Goal: Book appointment/travel/reservation

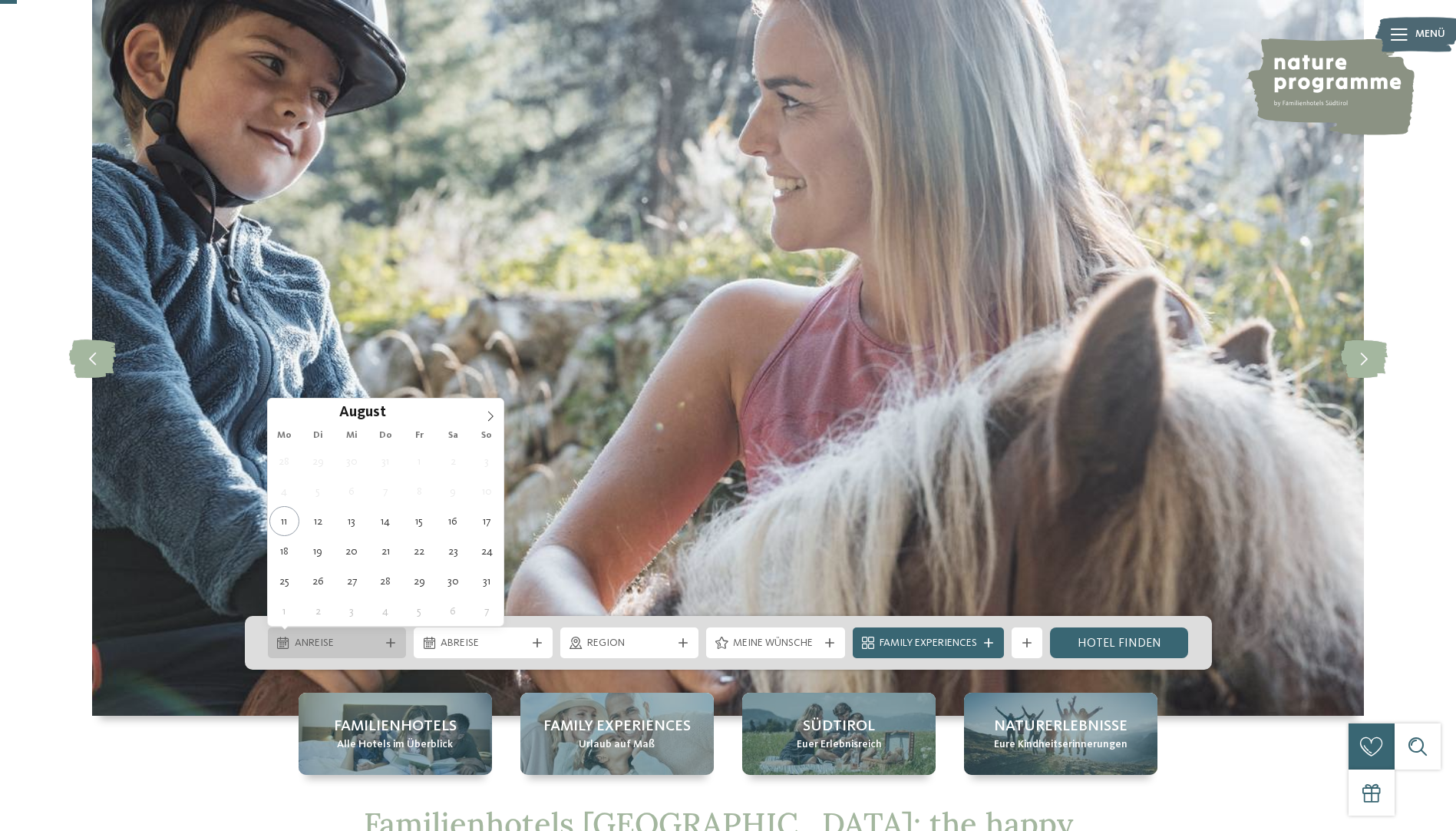
click at [328, 638] on span "Anreise" at bounding box center [337, 643] width 85 height 15
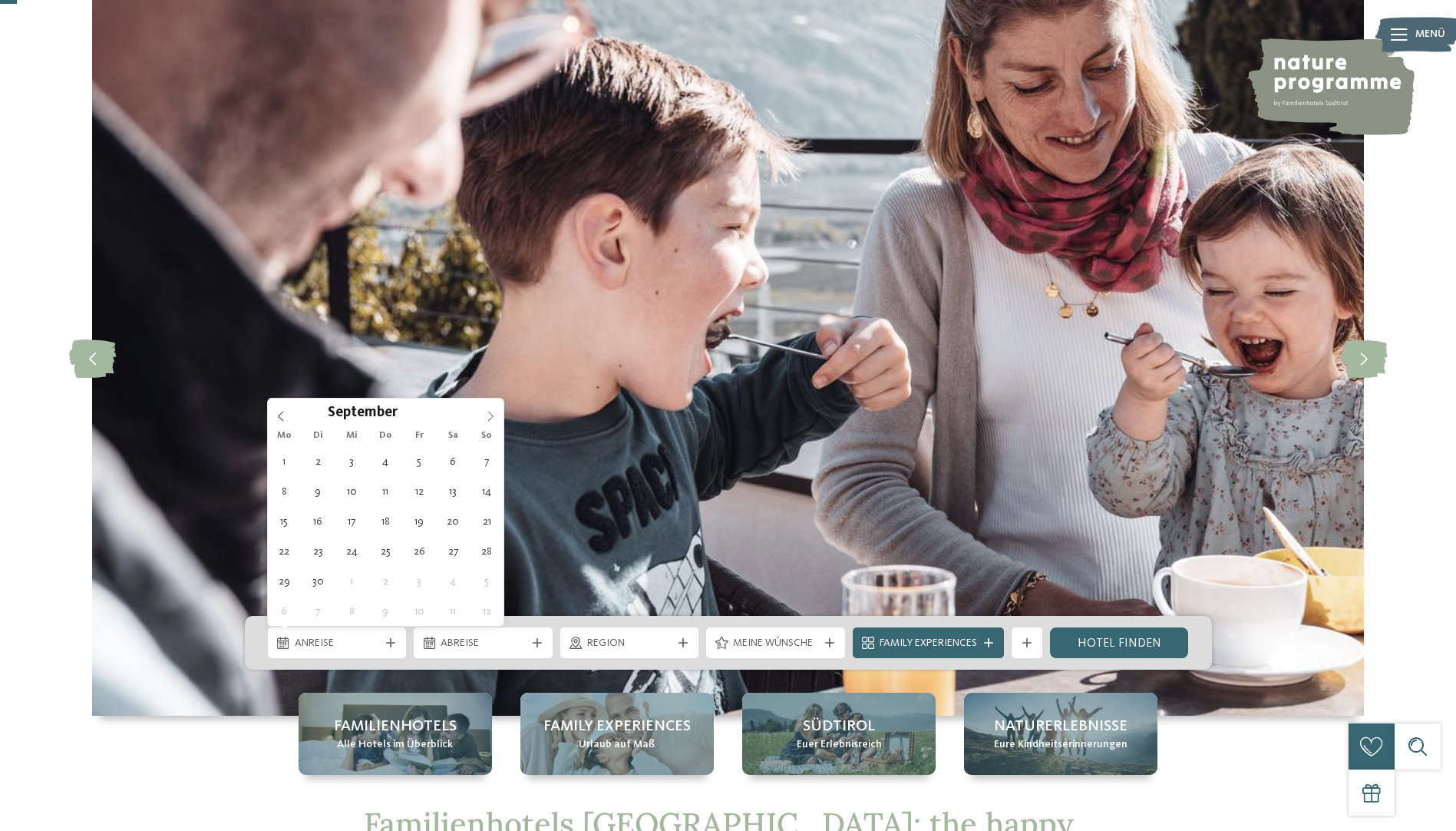
click at [488, 415] on icon at bounding box center [491, 416] width 11 height 11
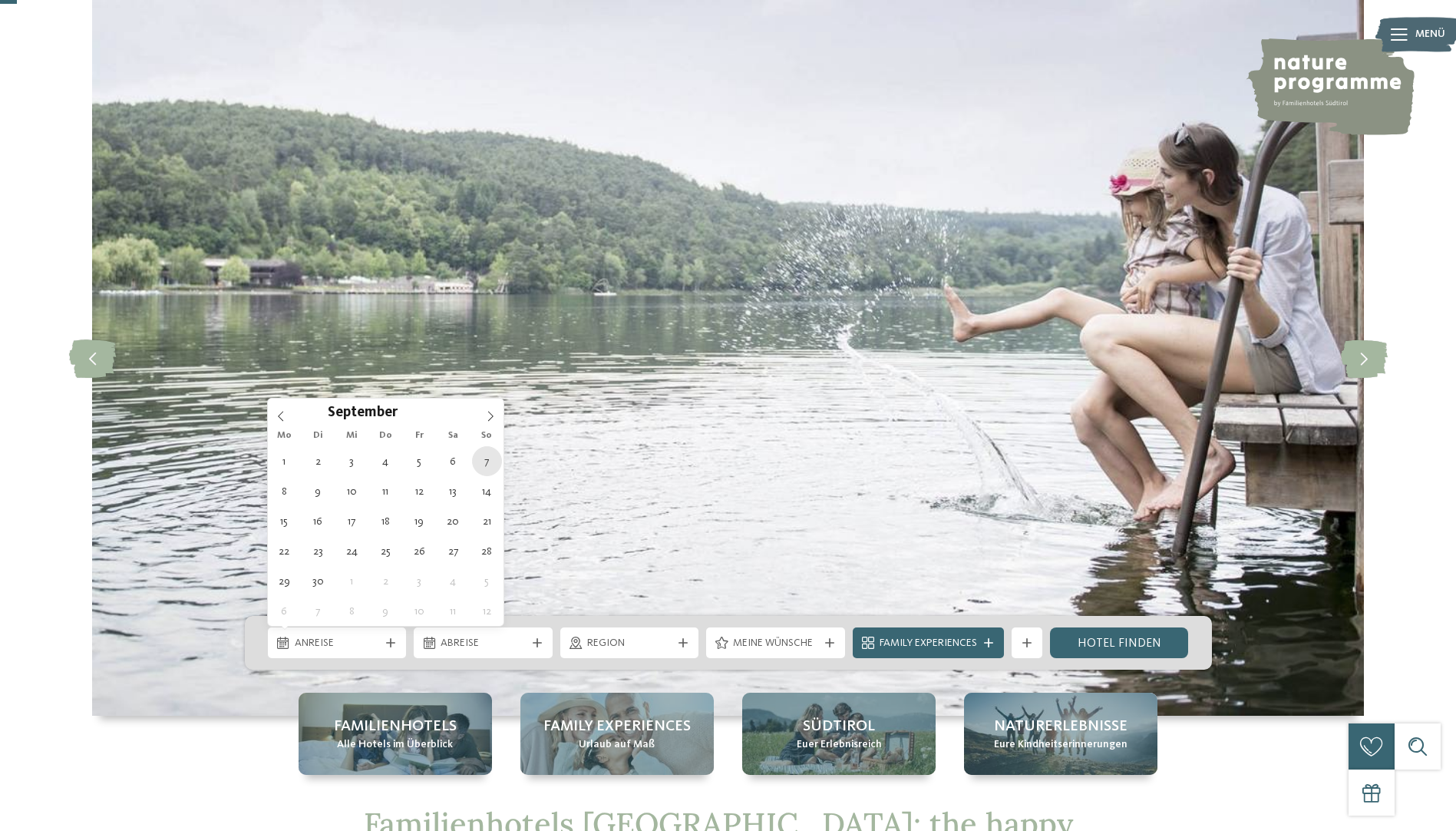
type div "07.09.2025"
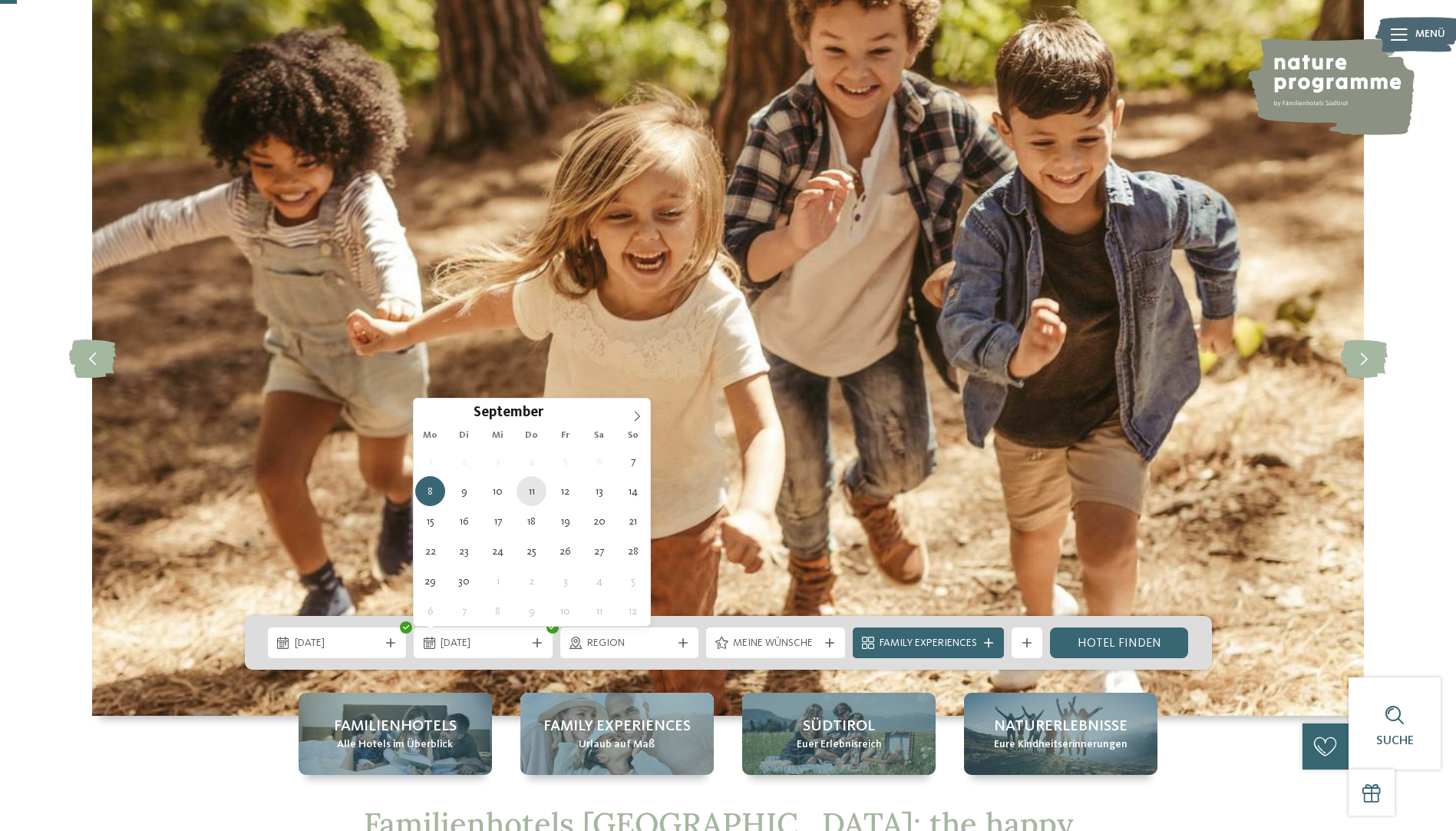
type div "11.09.2025"
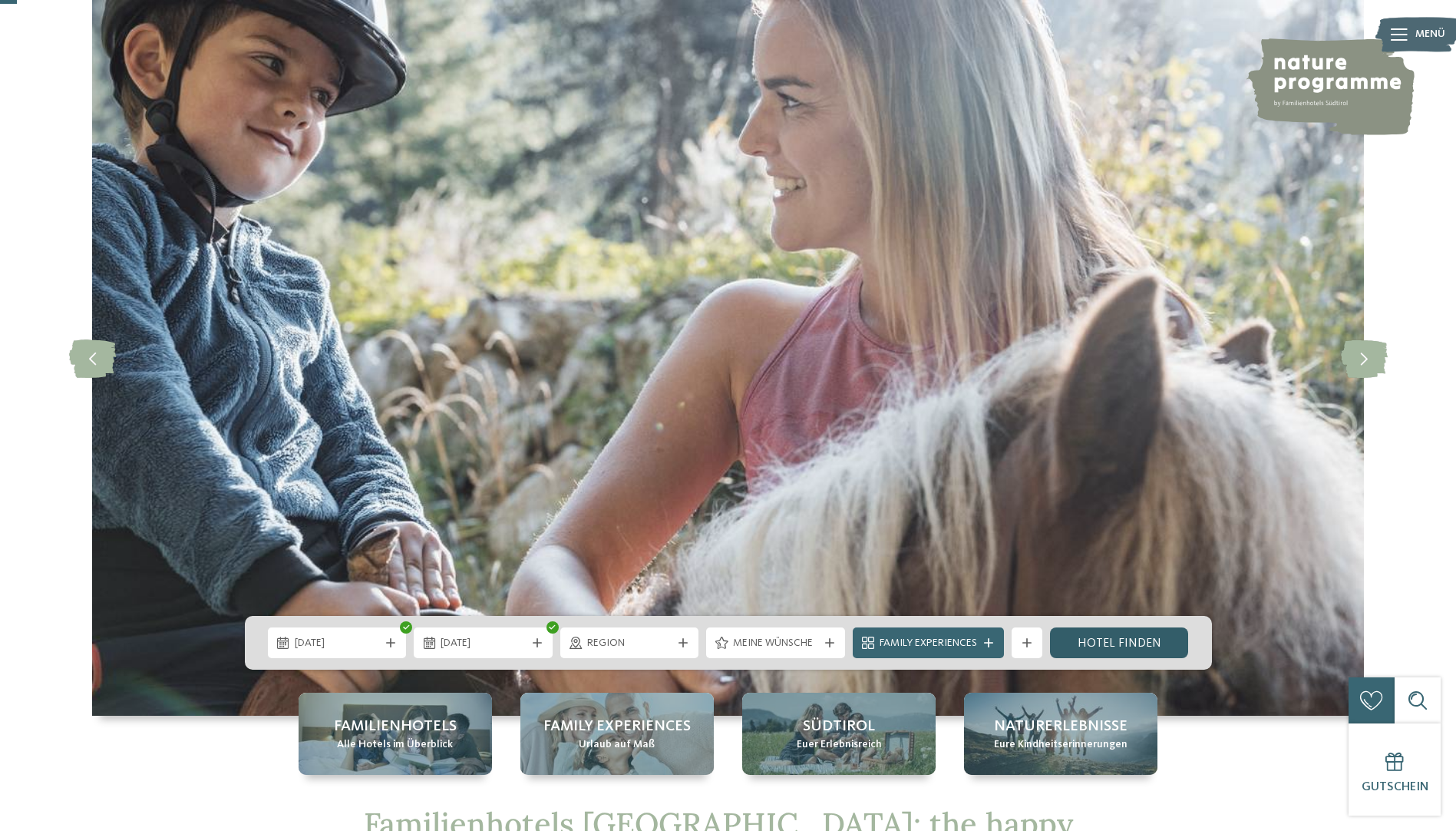
click at [1164, 644] on link "Hotel finden" at bounding box center [1120, 643] width 139 height 31
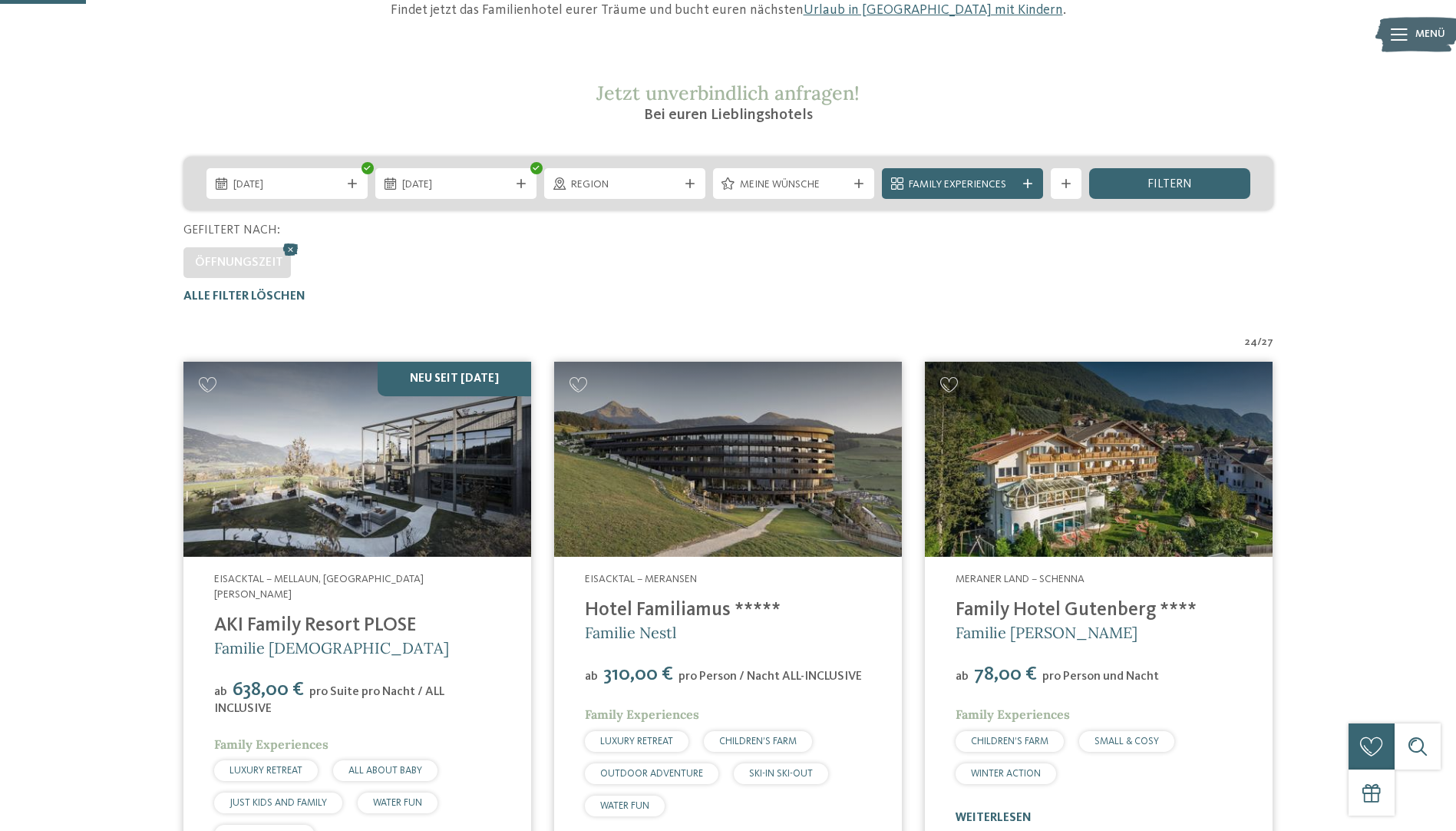
scroll to position [307, 0]
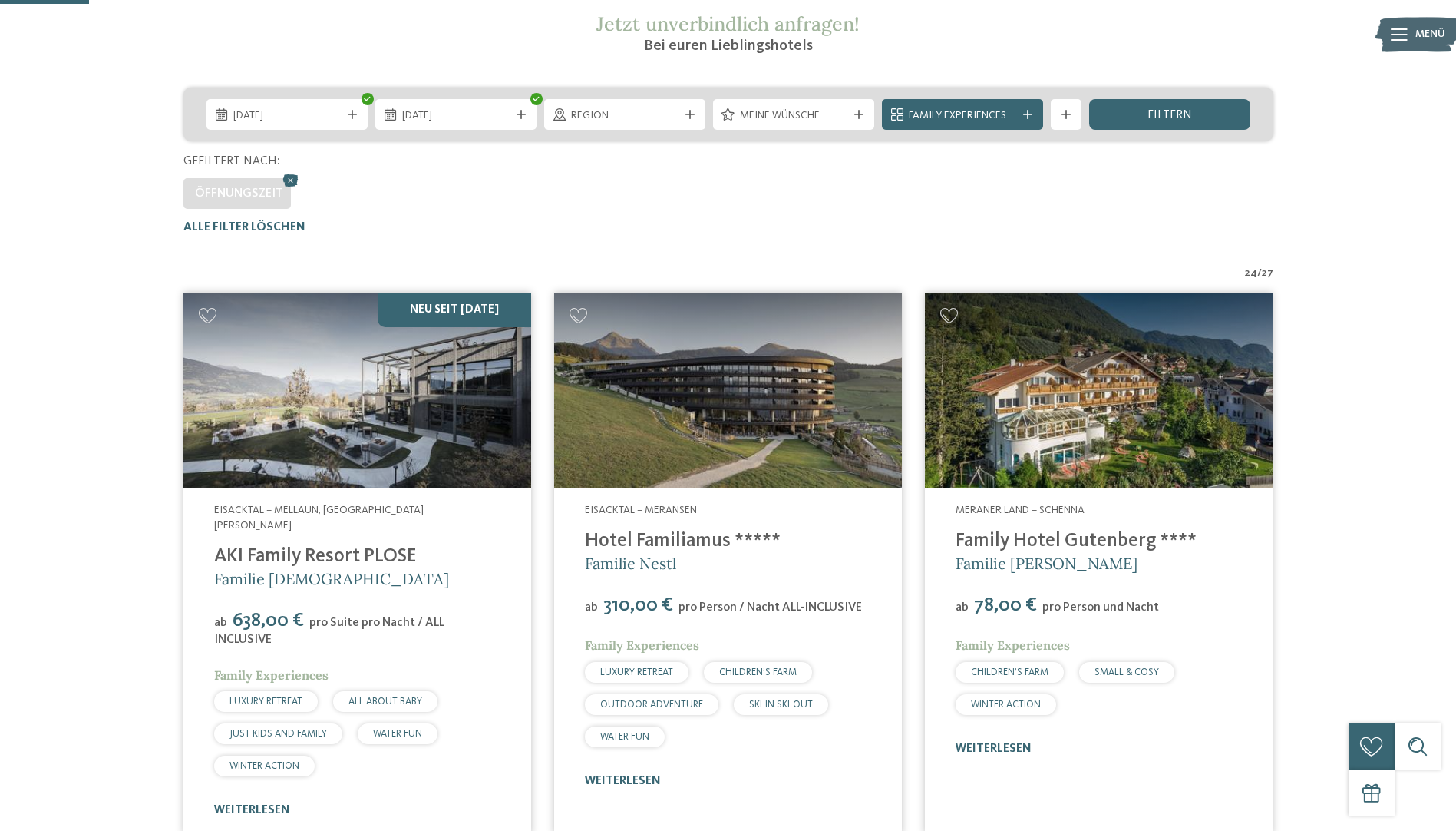
click at [1057, 481] on img at bounding box center [1099, 390] width 348 height 196
click at [1003, 751] on link "weiterlesen" at bounding box center [993, 749] width 76 height 13
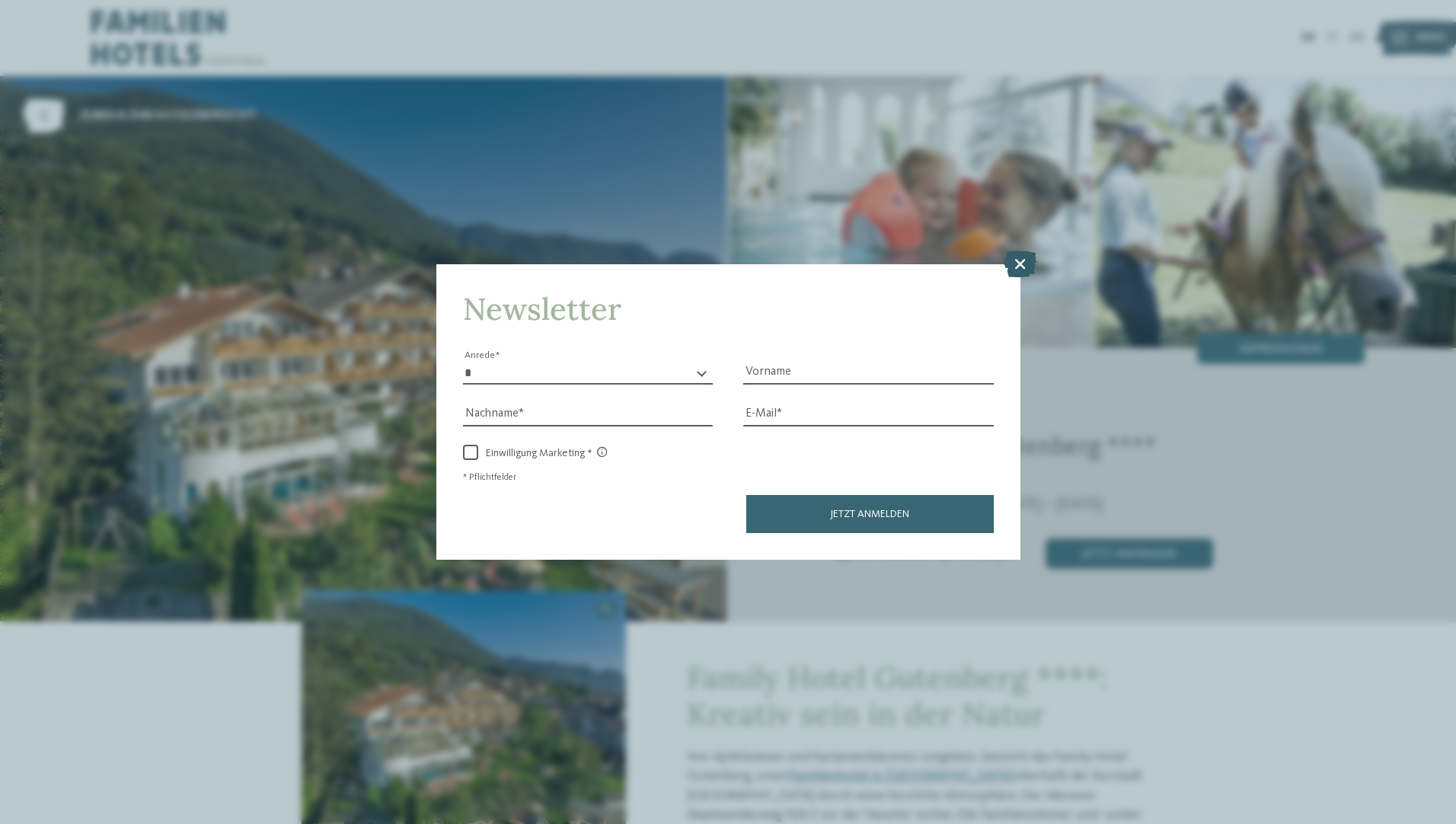
click at [1026, 276] on icon at bounding box center [1020, 263] width 33 height 27
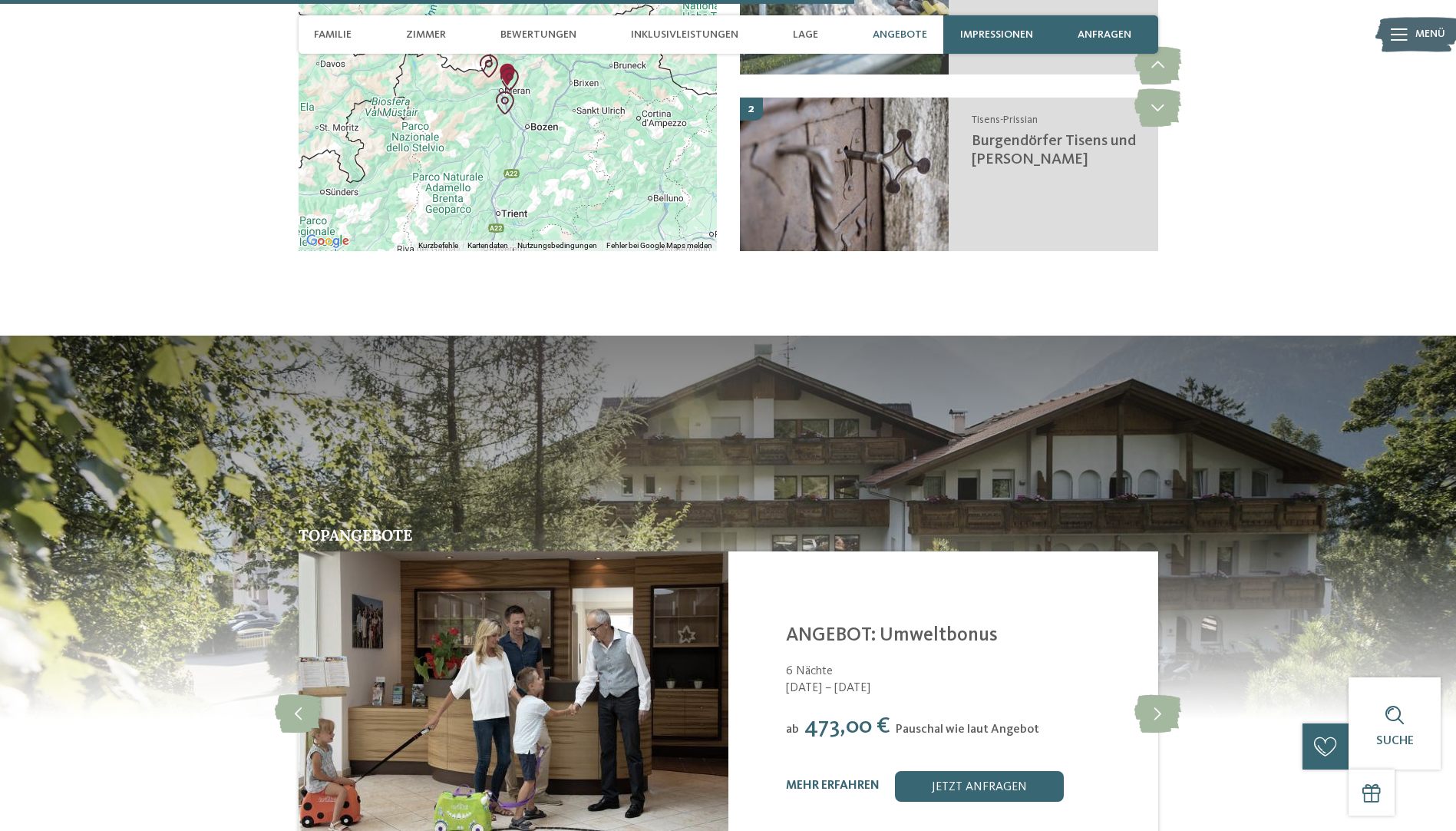
scroll to position [2918, 0]
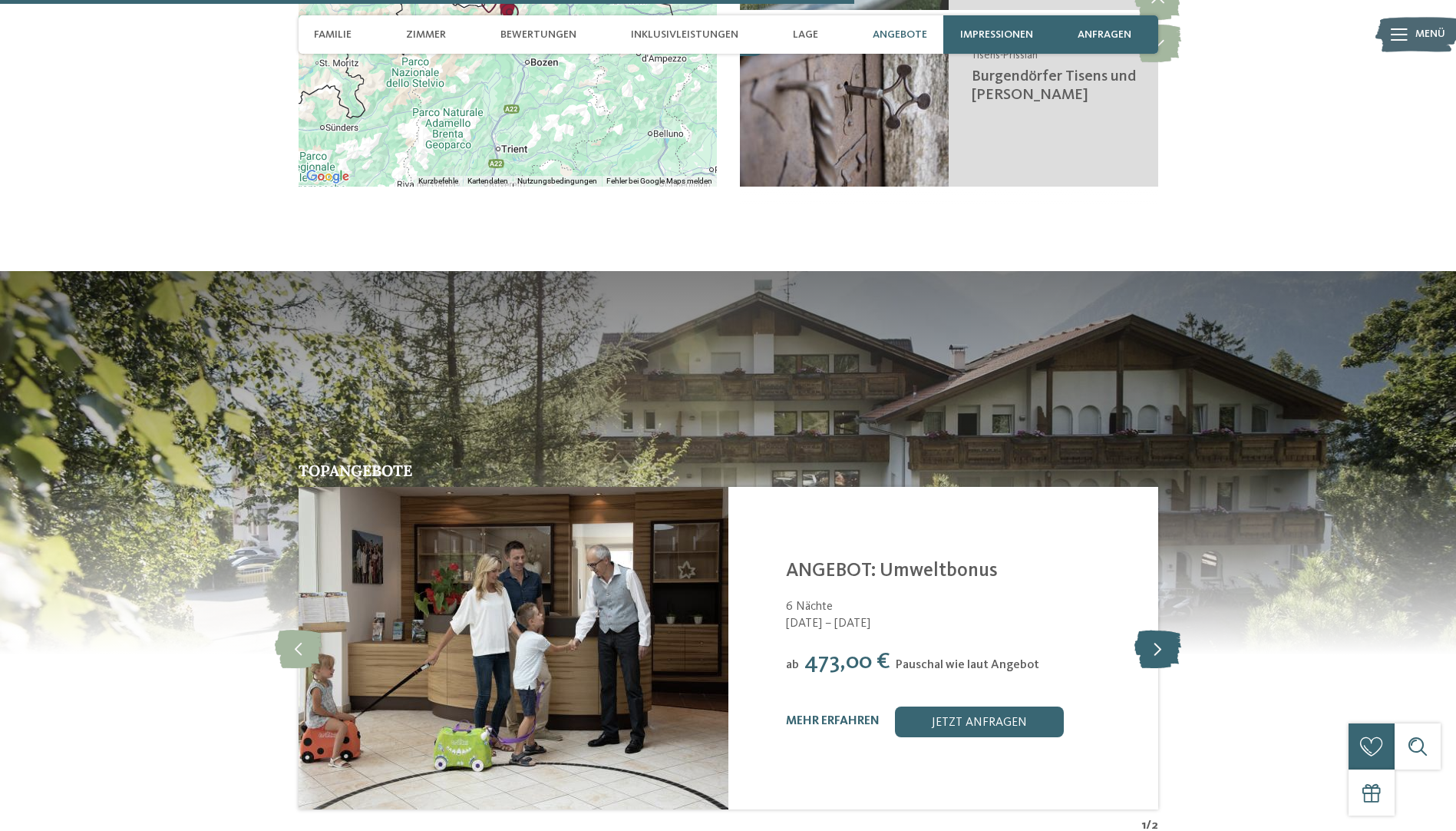
click at [1158, 629] on icon at bounding box center [1158, 648] width 47 height 39
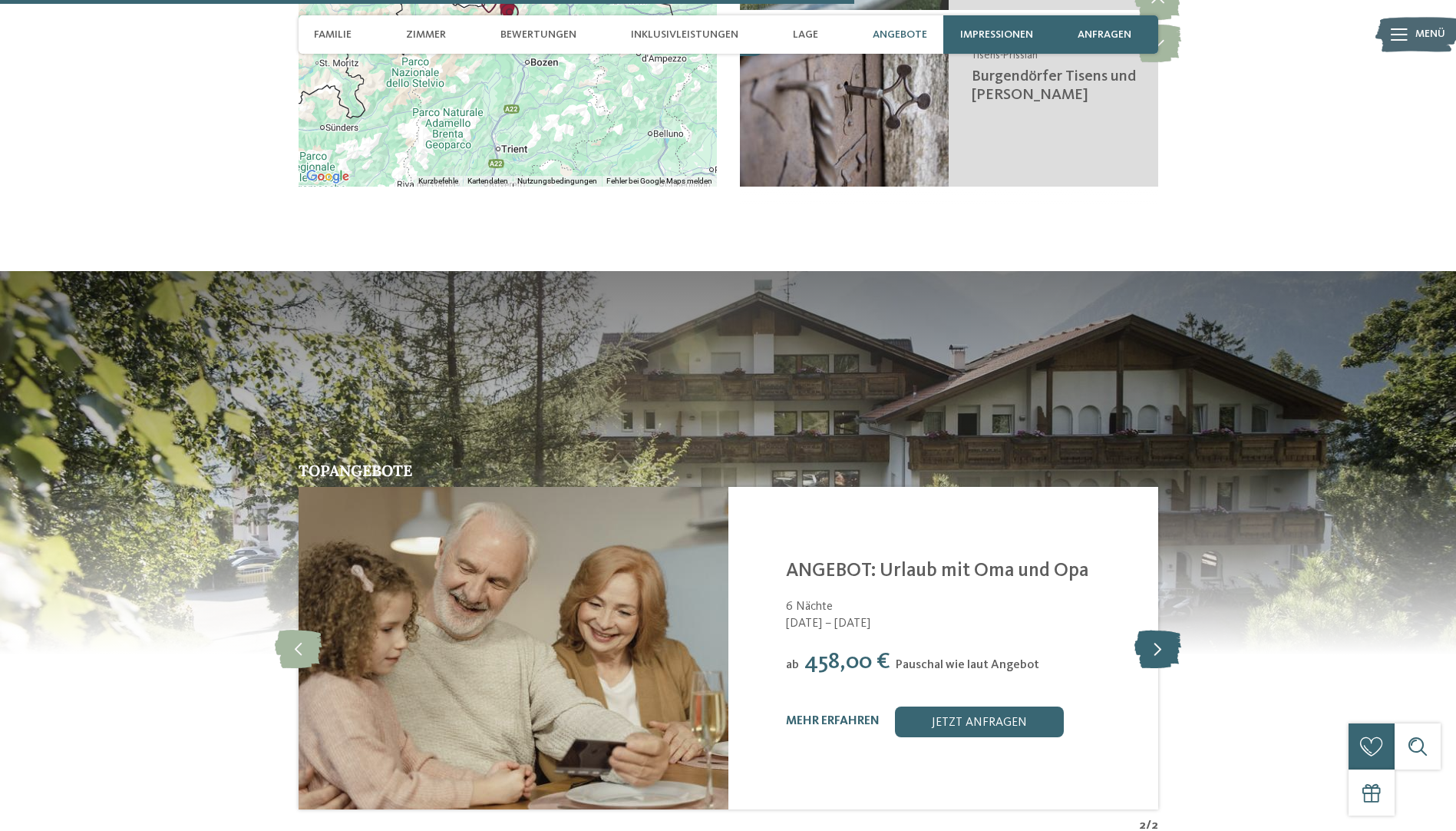
click at [1156, 629] on icon at bounding box center [1158, 648] width 47 height 39
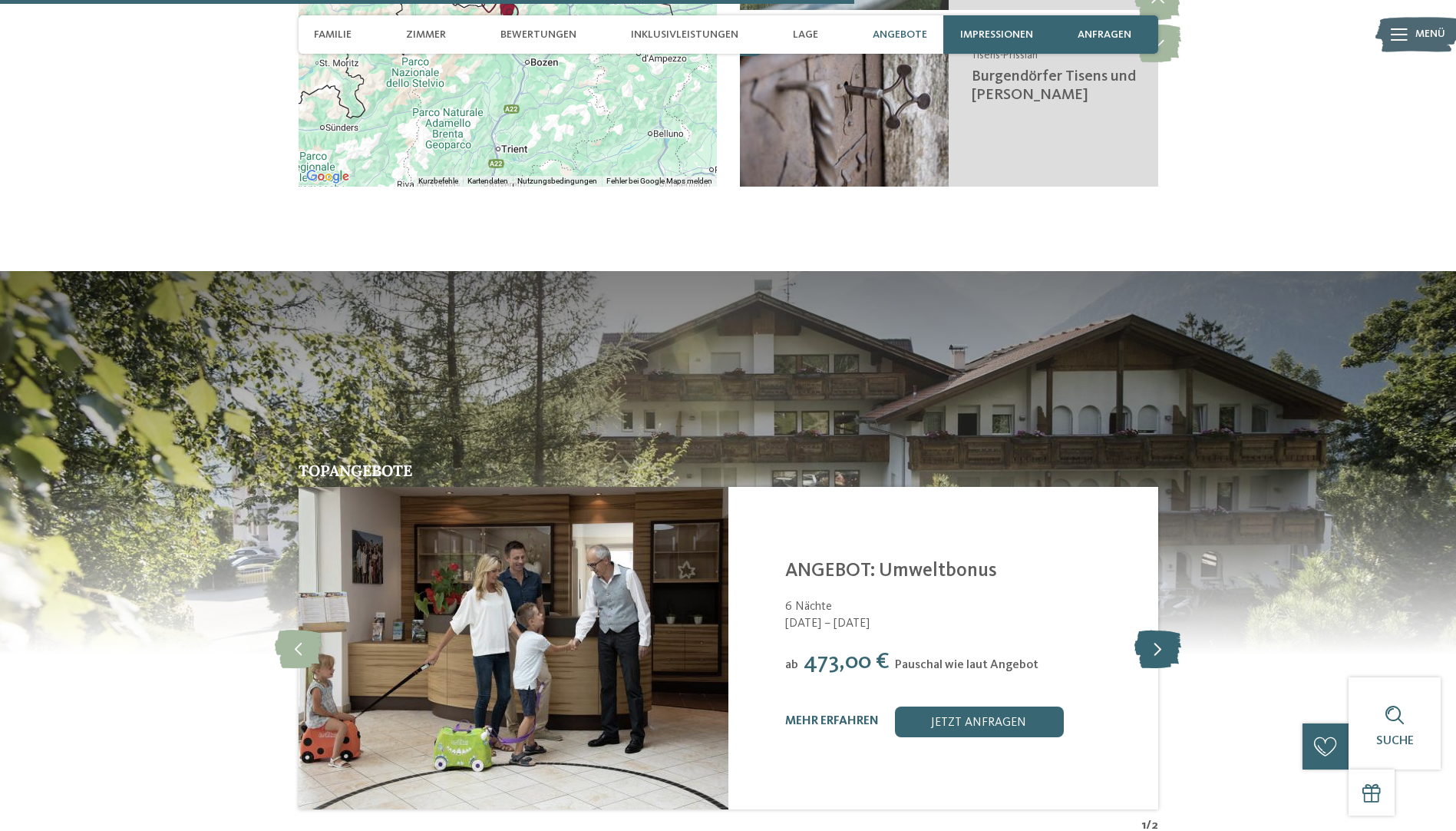
click at [1156, 636] on icon at bounding box center [1158, 648] width 47 height 39
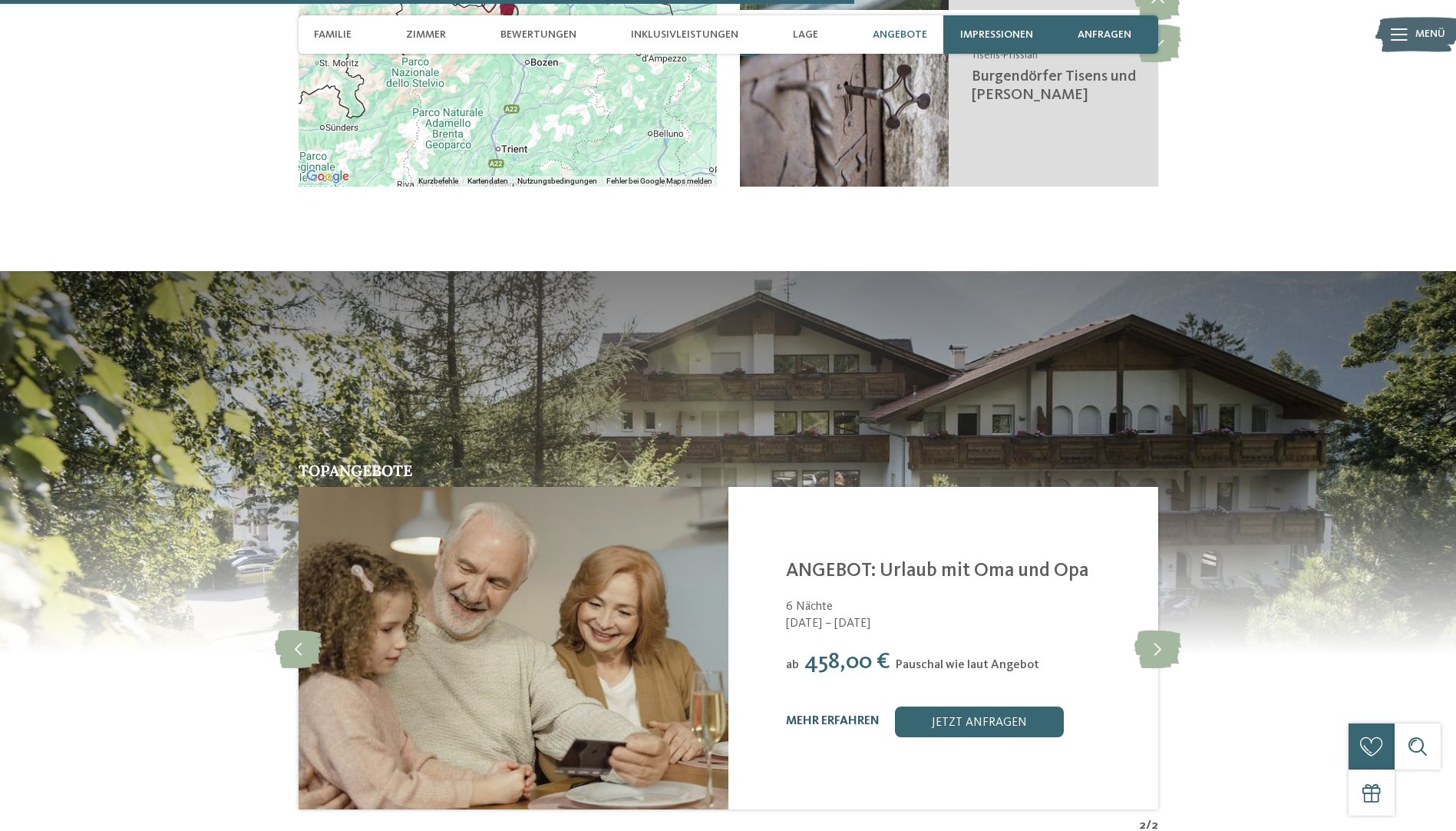
click at [810, 715] on link "mehr erfahren" at bounding box center [833, 722] width 93 height 13
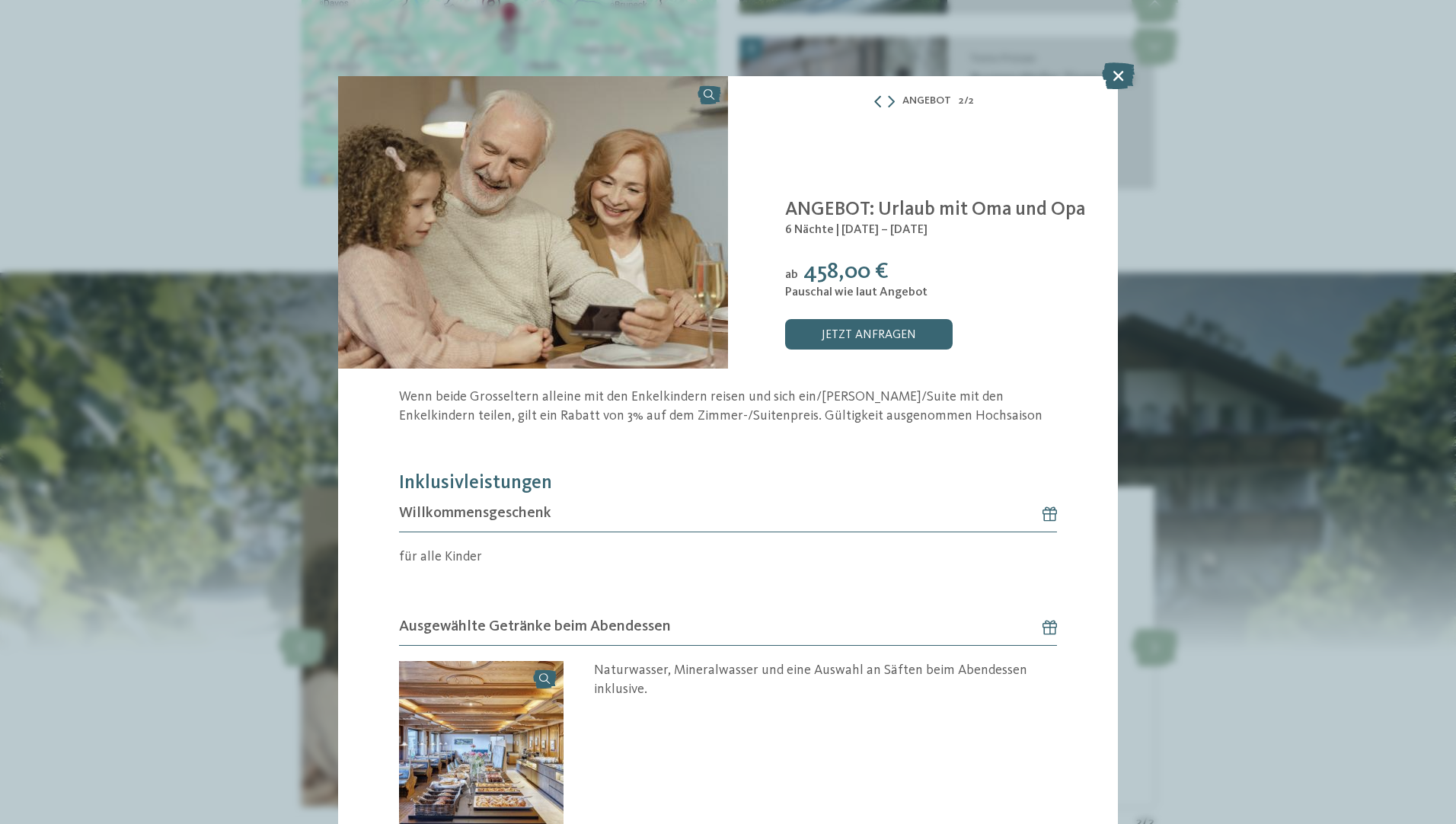
click at [874, 101] on icon at bounding box center [878, 101] width 12 height 12
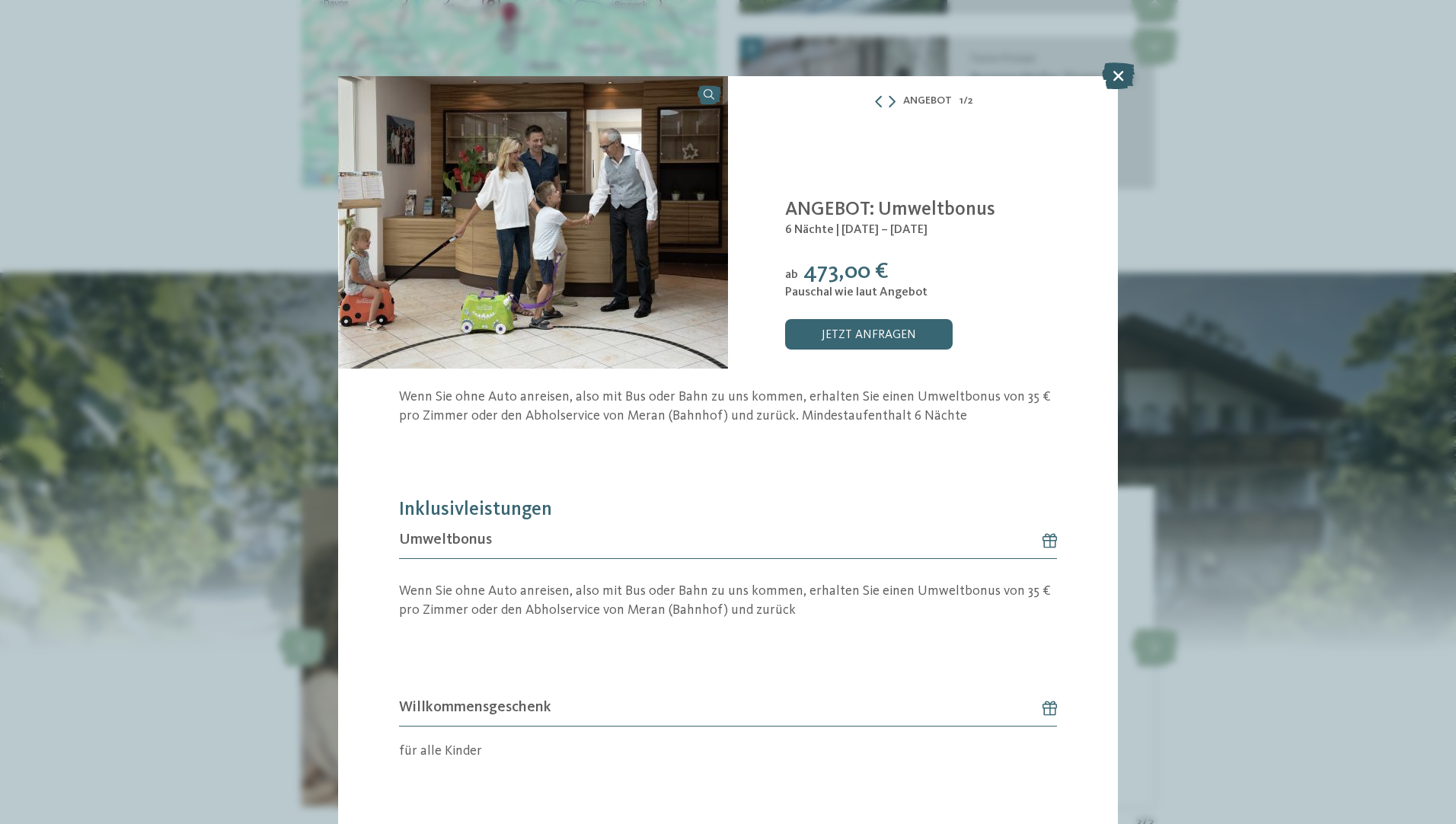
drag, startPoint x: 1112, startPoint y: 73, endPoint x: 1103, endPoint y: 74, distance: 9.1
click at [1103, 74] on icon at bounding box center [1118, 76] width 33 height 27
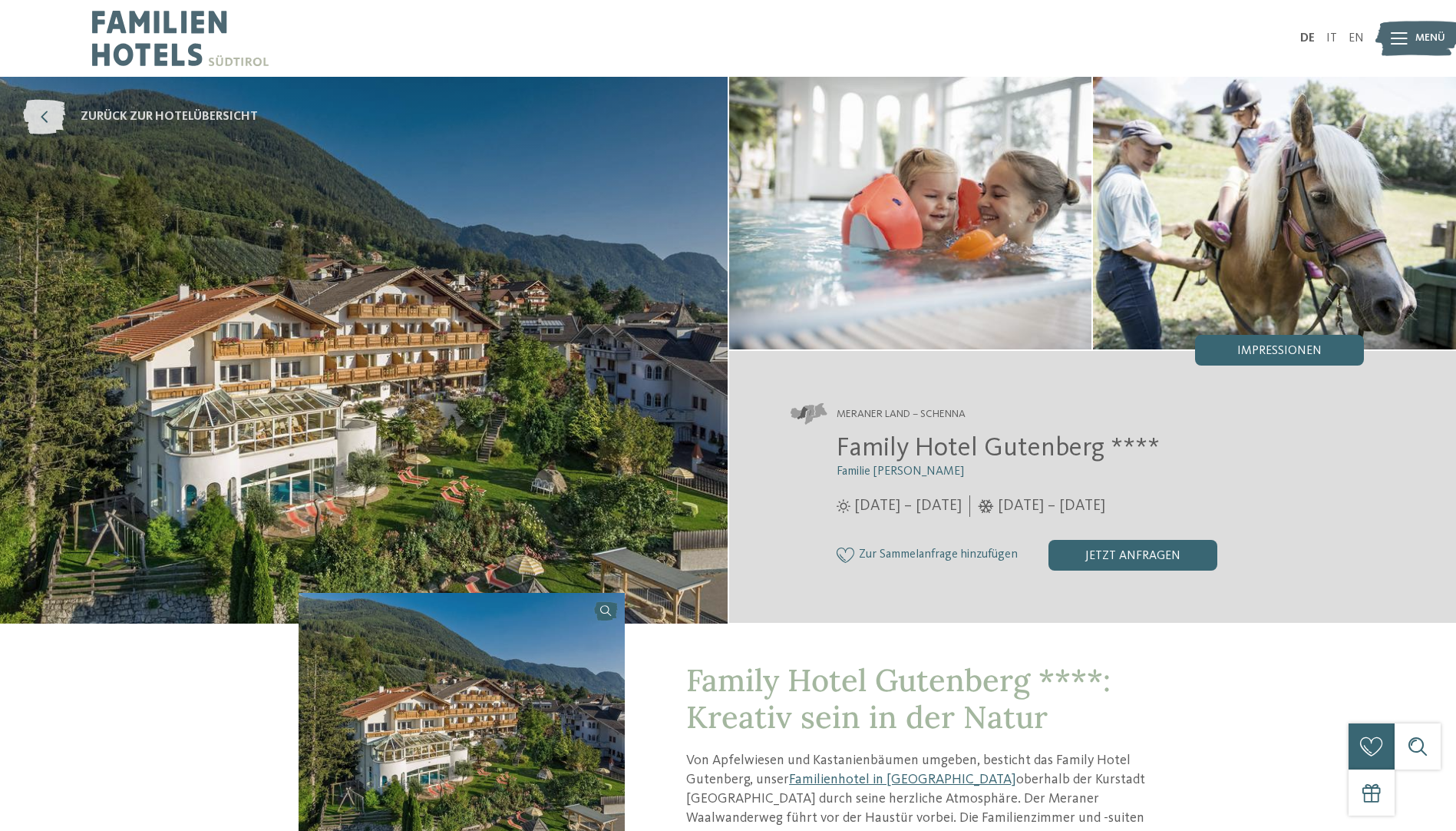
click at [40, 111] on icon at bounding box center [44, 117] width 42 height 35
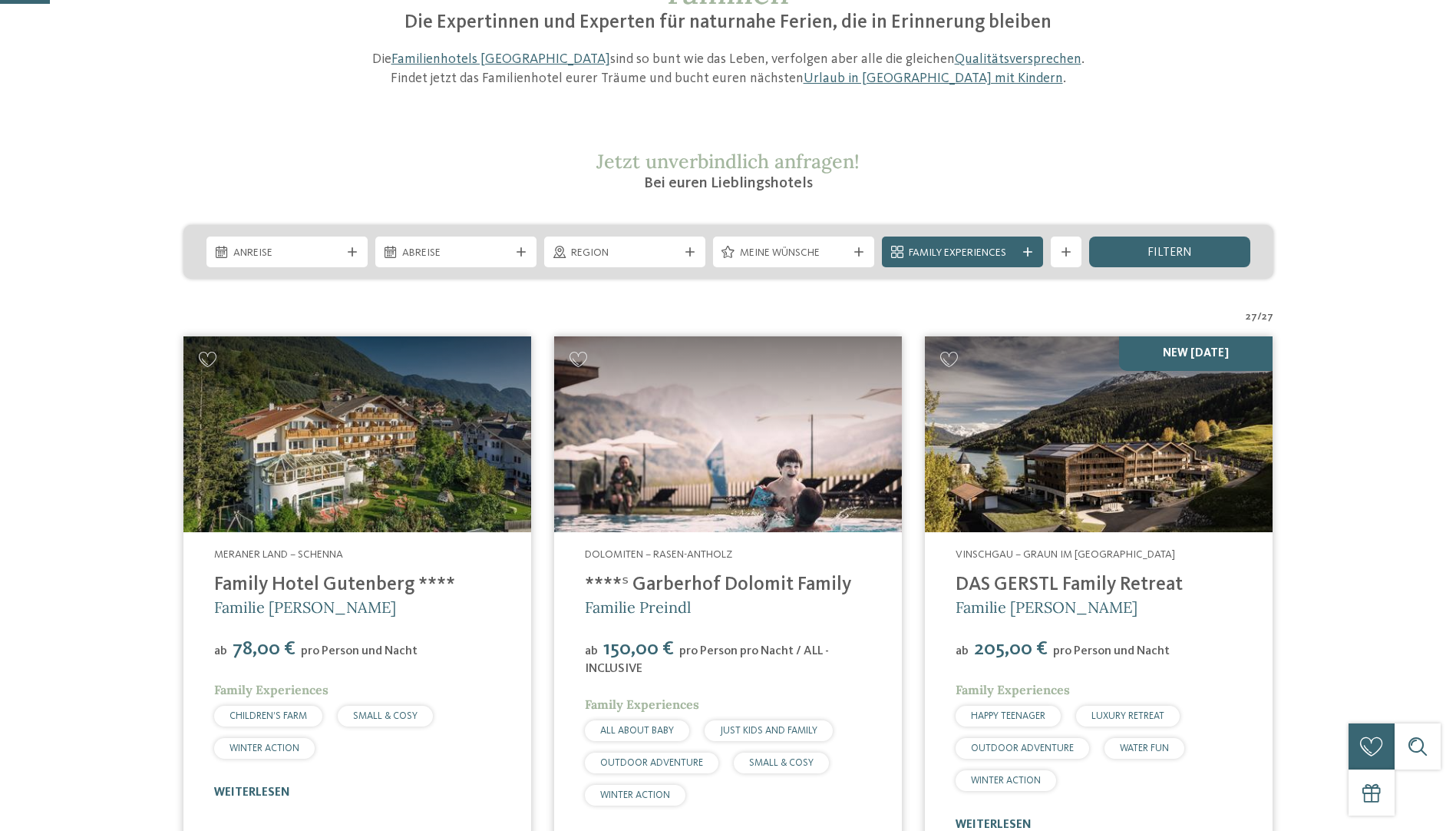
scroll to position [231, 0]
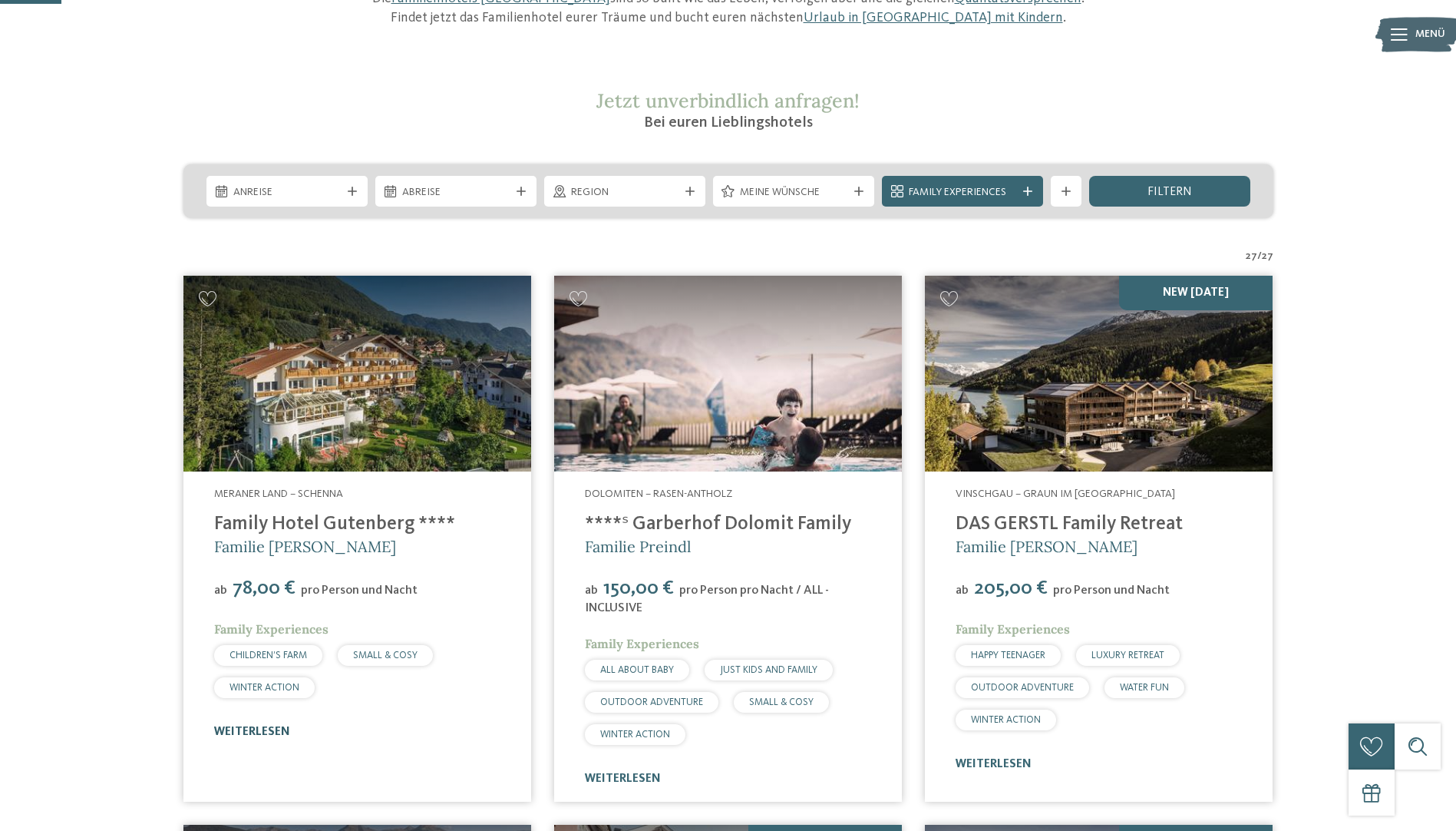
click at [214, 727] on link "weiterlesen" at bounding box center [252, 732] width 76 height 13
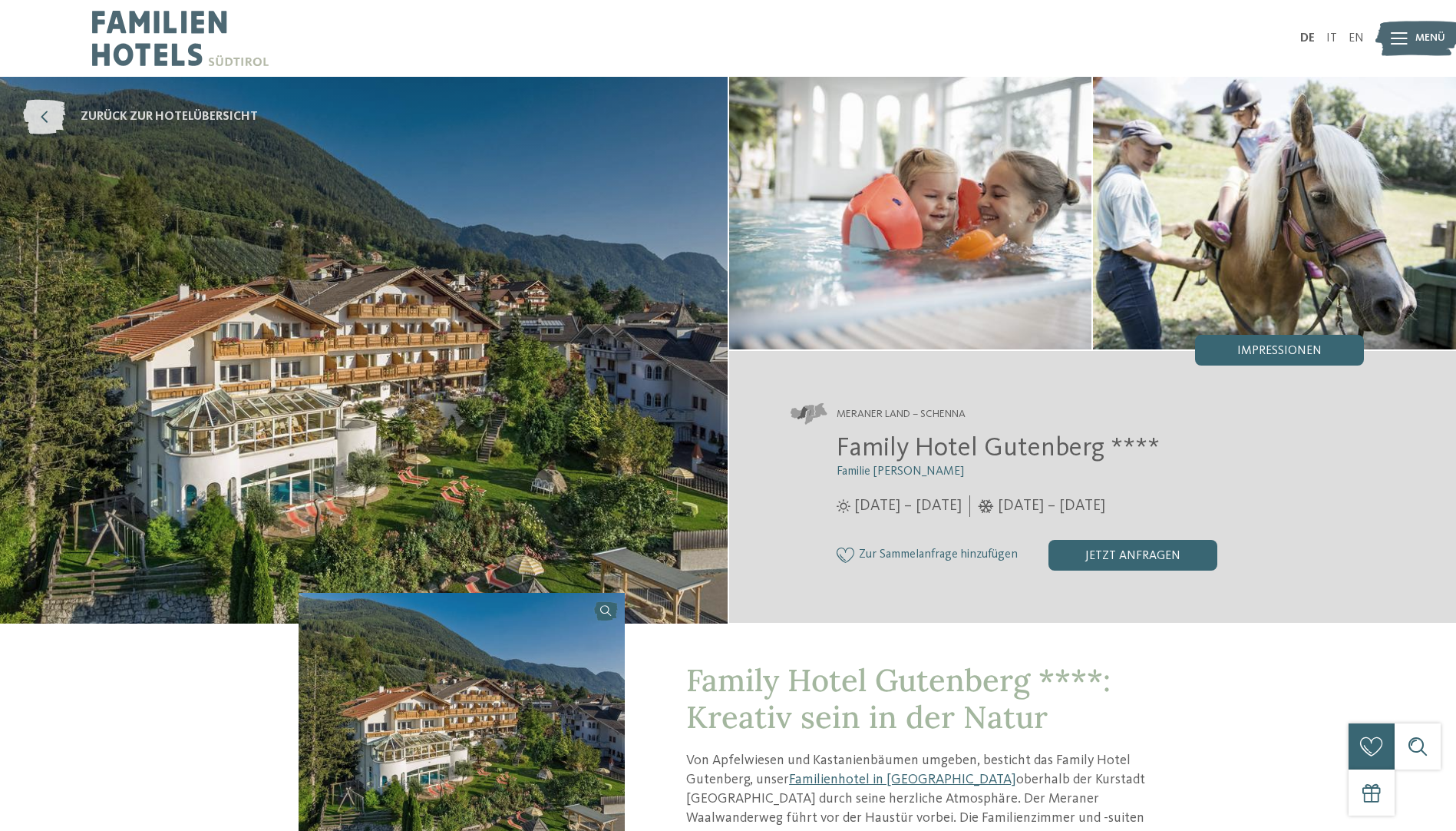
click at [34, 130] on icon at bounding box center [44, 117] width 42 height 35
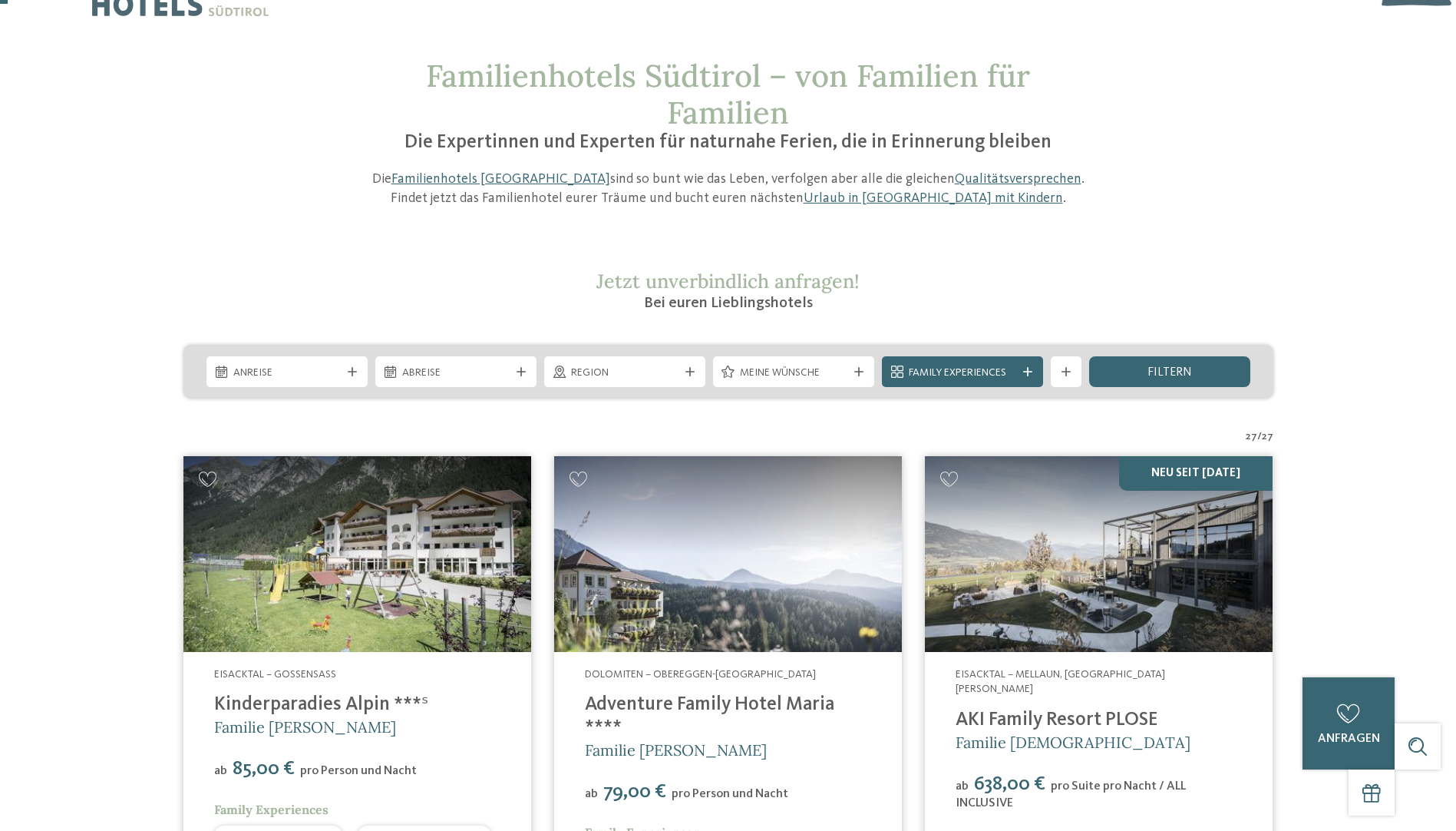
scroll to position [77, 0]
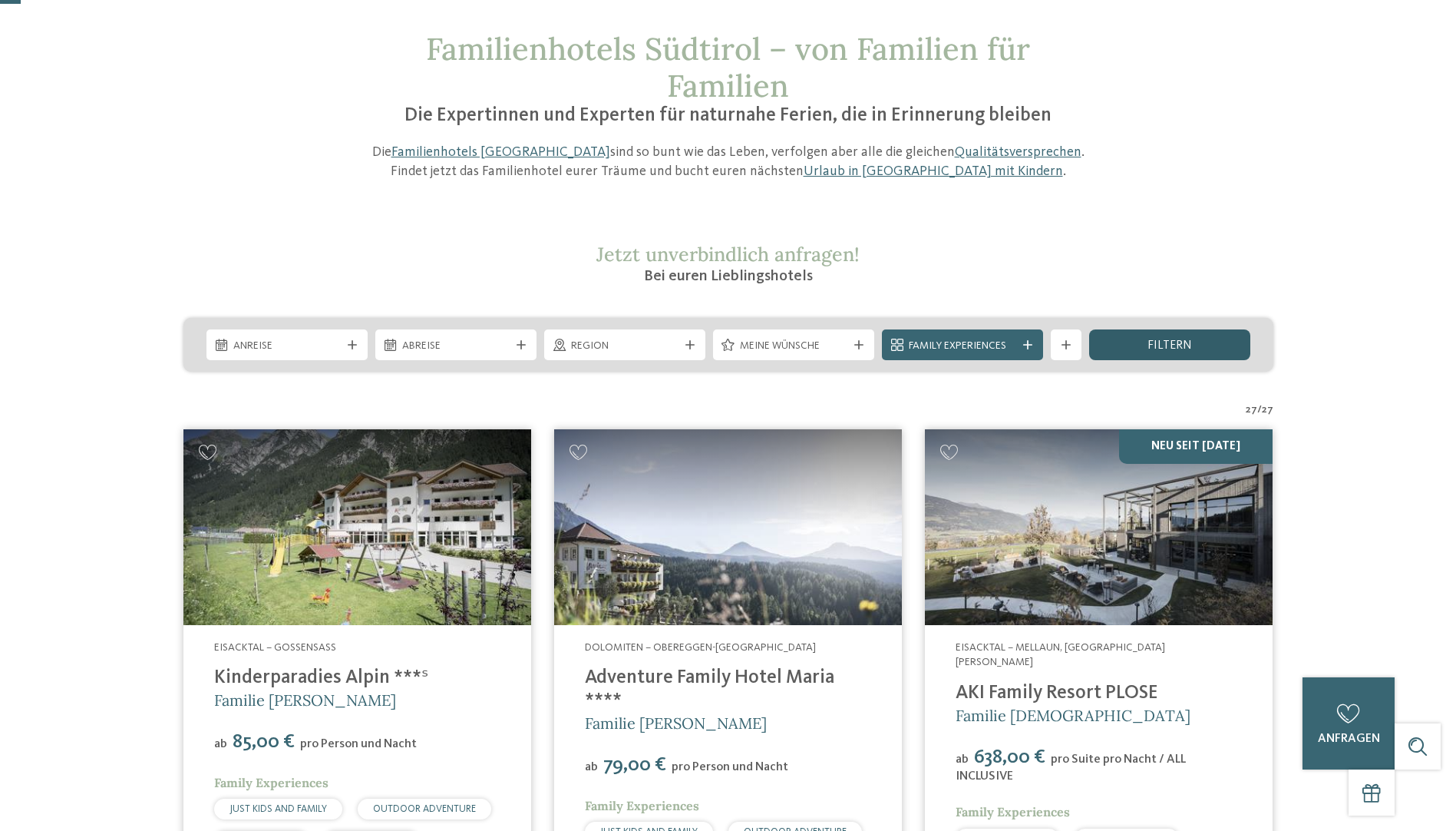
click at [1194, 342] on div "filtern" at bounding box center [1170, 345] width 161 height 31
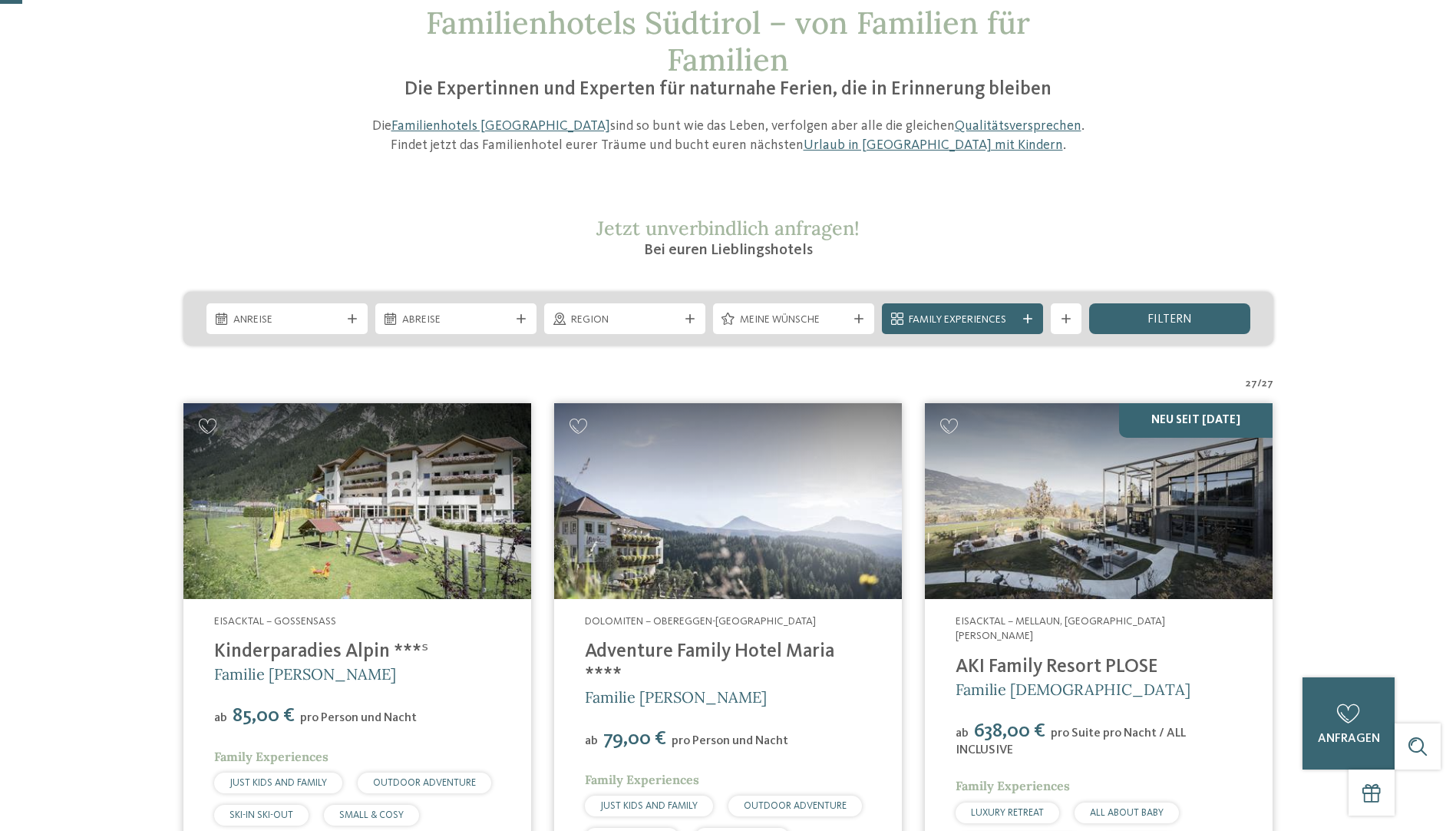
scroll to position [0, 0]
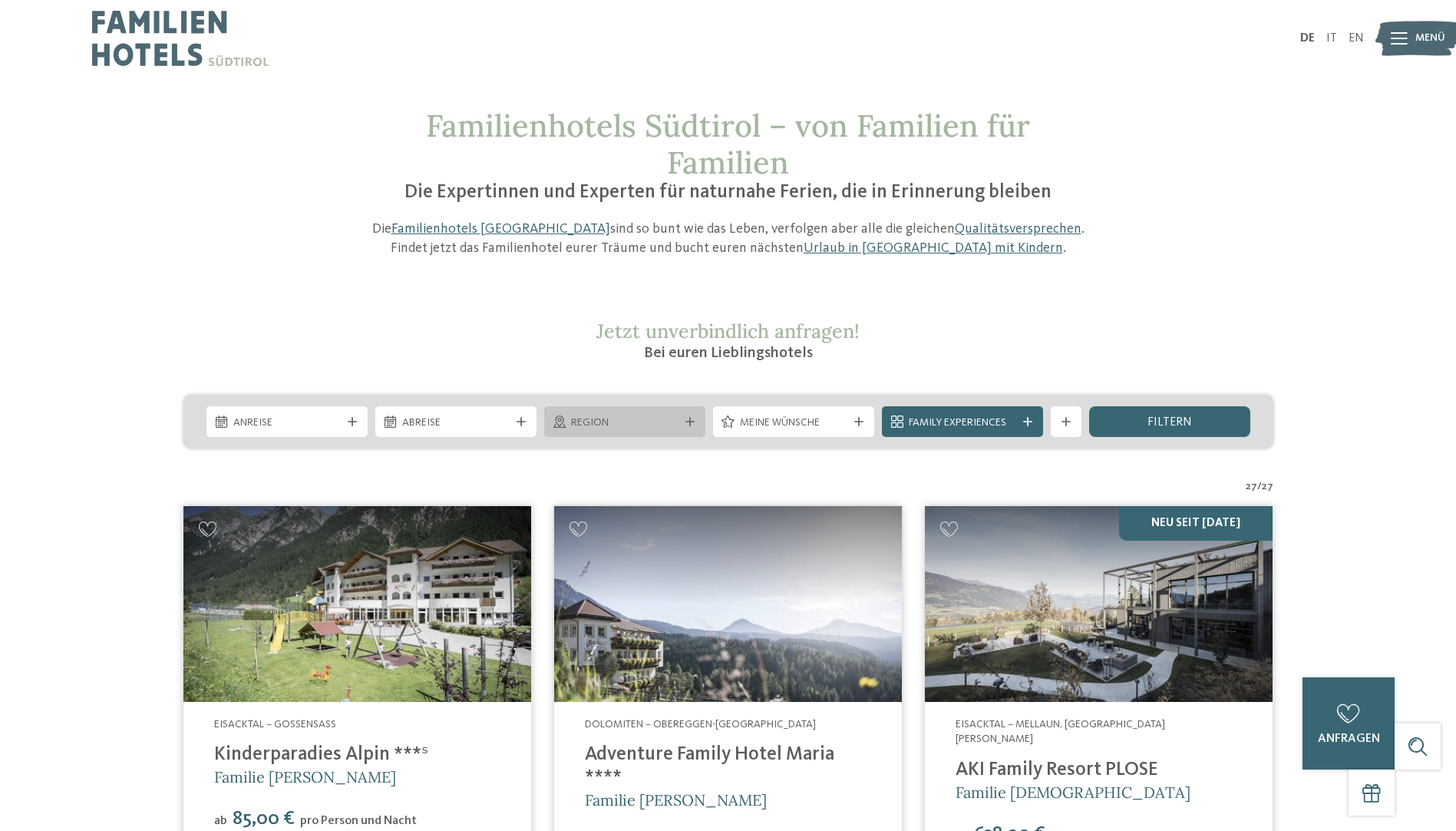
click at [678, 419] on span "Region" at bounding box center [625, 423] width 108 height 15
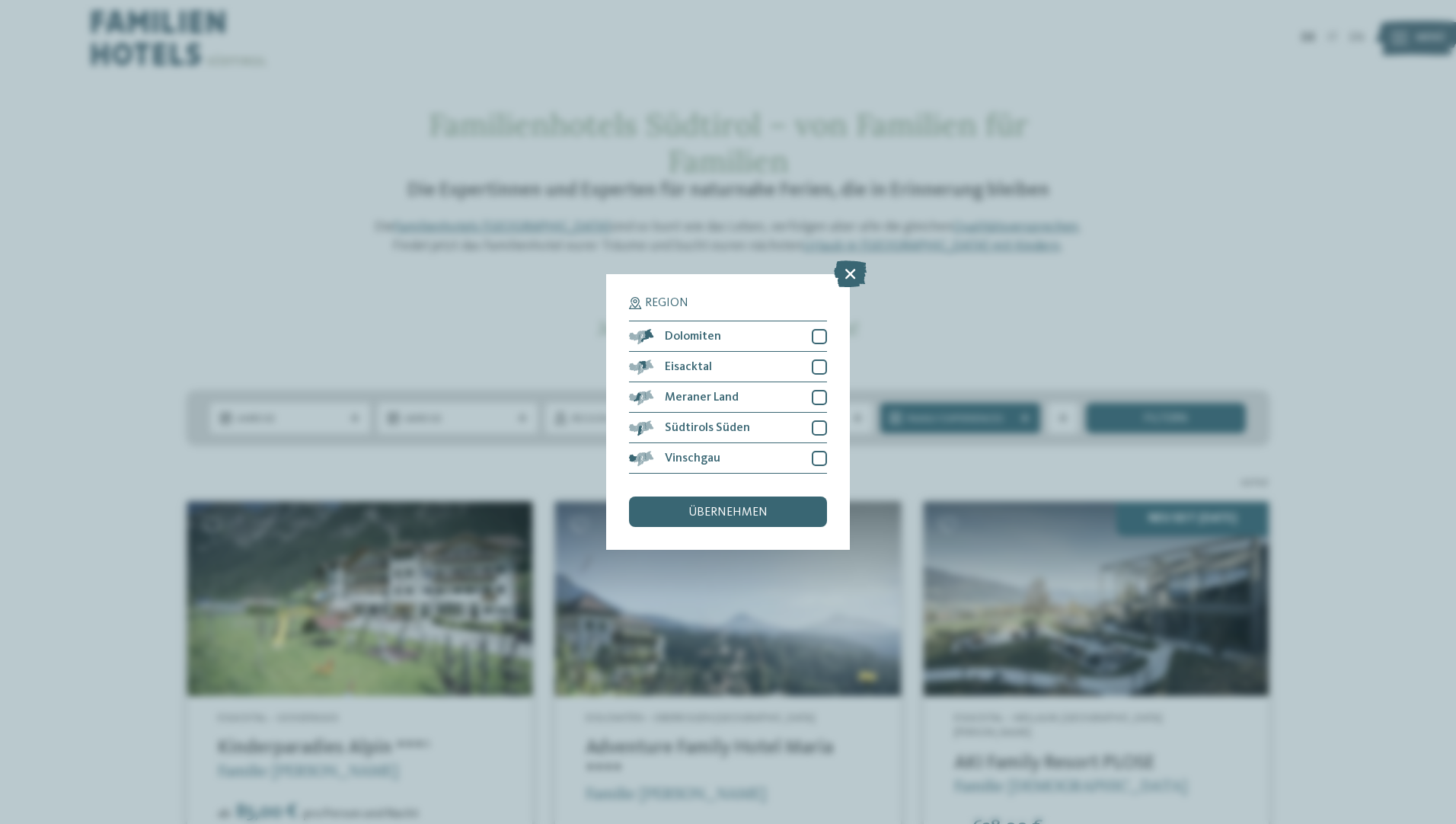
click at [854, 282] on icon at bounding box center [850, 274] width 33 height 27
